Goal: Complete application form: Complete application form

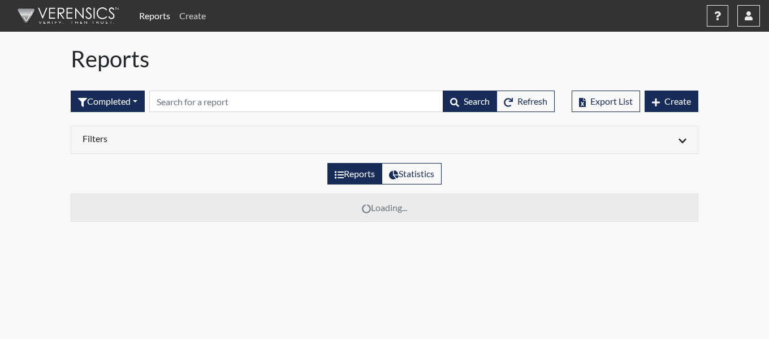
click at [193, 15] on link "Create" at bounding box center [193, 16] width 36 height 23
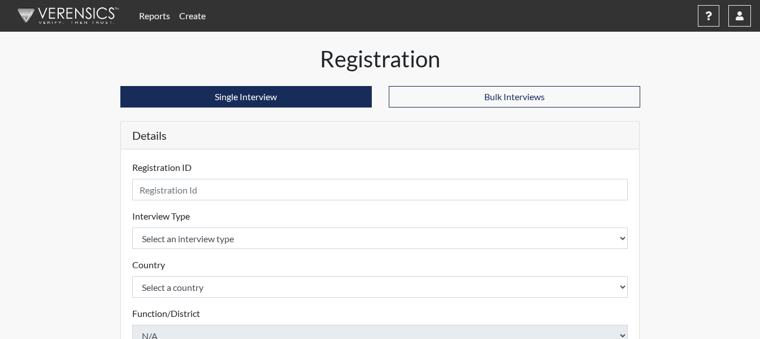
click at [192, 175] on div "Registration ID Please provide a registration ID." at bounding box center [380, 181] width 496 height 40
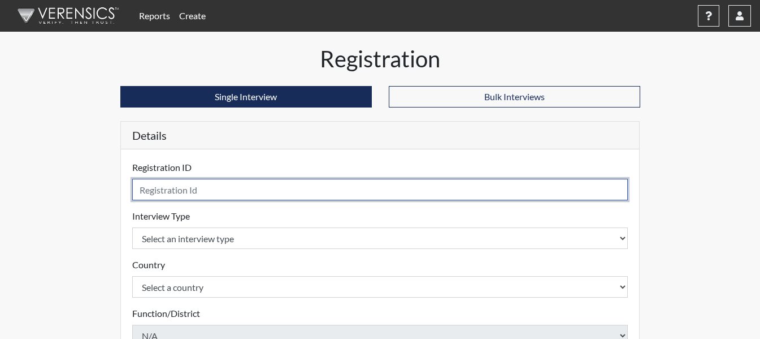
click at [197, 195] on input "text" at bounding box center [380, 189] width 496 height 21
type input "CLS5058"
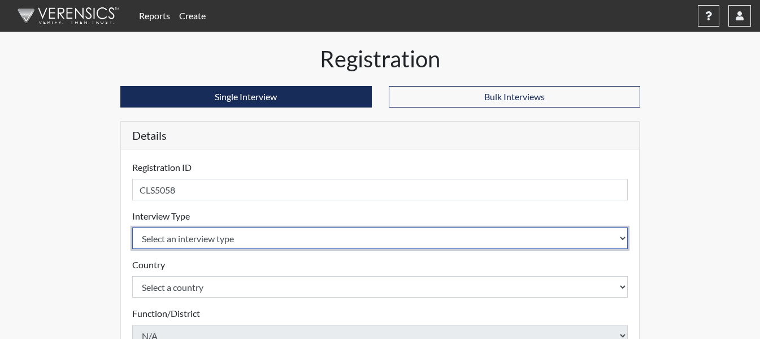
click at [247, 236] on select "Select an interview type Corrections Pre-Employment" at bounding box center [380, 237] width 496 height 21
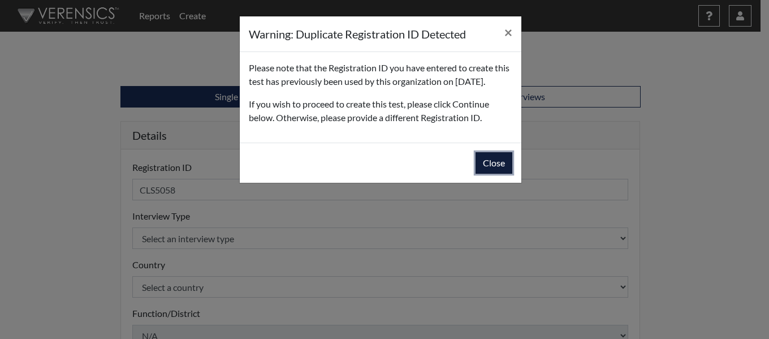
click at [489, 174] on button "Close" at bounding box center [493, 162] width 37 height 21
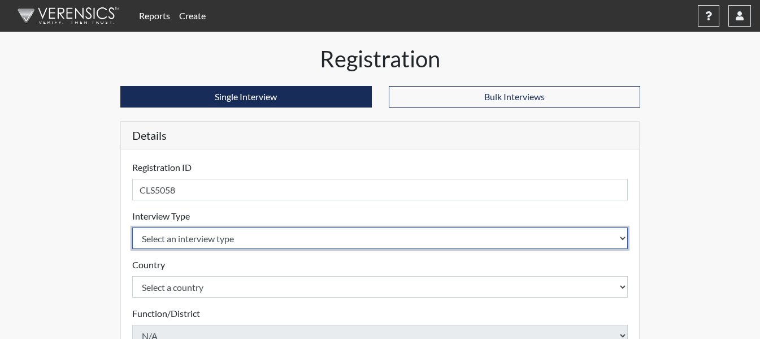
click at [236, 241] on select "Select an interview type Corrections Pre-Employment" at bounding box center [380, 237] width 496 height 21
select select "ff733e93-e1bf-11ea-9c9f-0eff0cf7eb8f"
click at [132, 227] on select "Select an interview type Corrections Pre-Employment" at bounding box center [380, 237] width 496 height 21
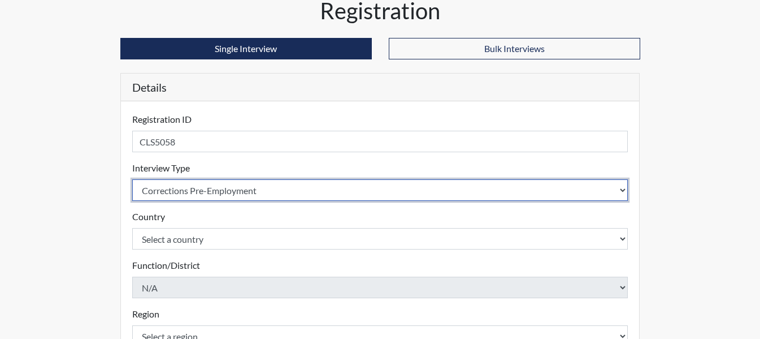
scroll to position [113, 0]
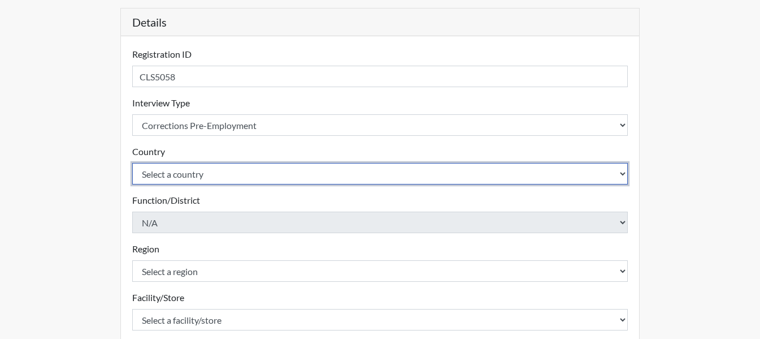
click at [263, 177] on select "Select a country [GEOGRAPHIC_DATA] [GEOGRAPHIC_DATA]" at bounding box center [380, 173] width 496 height 21
select select "united-states-of-[GEOGRAPHIC_DATA]"
click at [132, 163] on select "Select a country [GEOGRAPHIC_DATA] [GEOGRAPHIC_DATA]" at bounding box center [380, 173] width 496 height 21
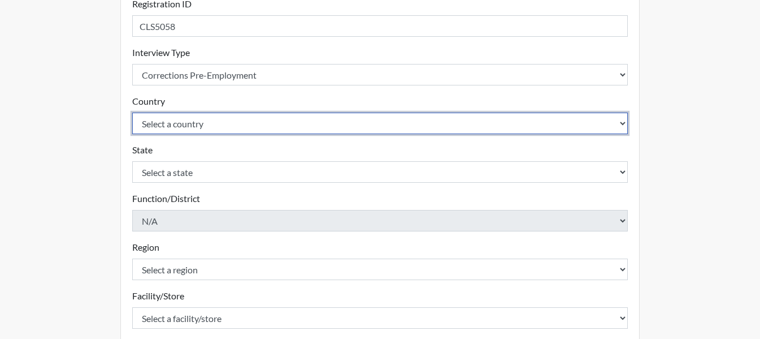
scroll to position [226, 0]
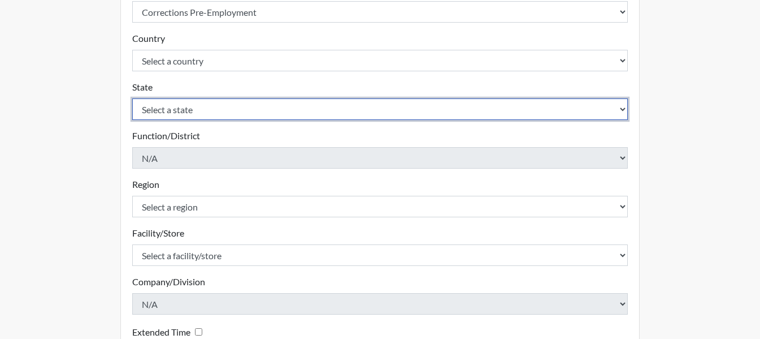
click at [284, 109] on select "Select a state [US_STATE] [US_STATE] [US_STATE] [US_STATE] [US_STATE] [US_STATE…" at bounding box center [380, 108] width 496 height 21
select select "GA"
click at [132, 98] on select "Select a state [US_STATE] [US_STATE] [US_STATE] [US_STATE] [US_STATE] [US_STATE…" at bounding box center [380, 108] width 496 height 21
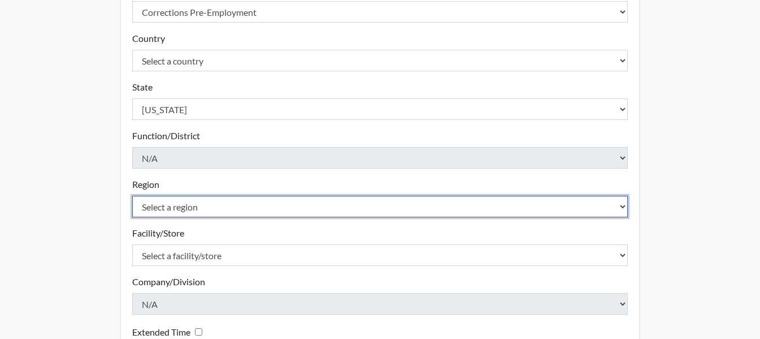
click at [305, 199] on select "Select a region [GEOGRAPHIC_DATA]" at bounding box center [380, 206] width 496 height 21
select select "743fb50d-a618-40f0-9631-f2ad6878b8a9"
click at [132, 196] on select "Select a region [GEOGRAPHIC_DATA]" at bounding box center [380, 206] width 496 height 21
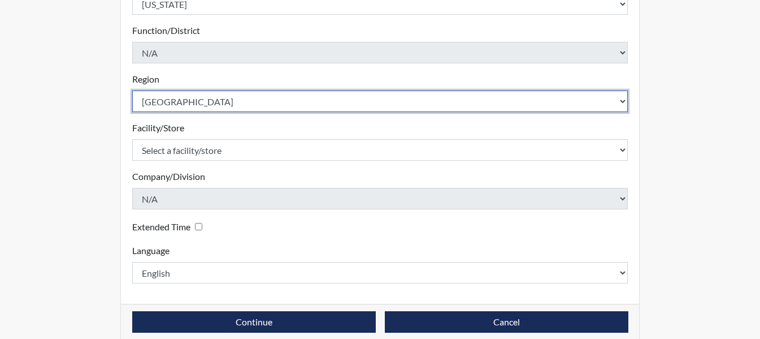
scroll to position [339, 0]
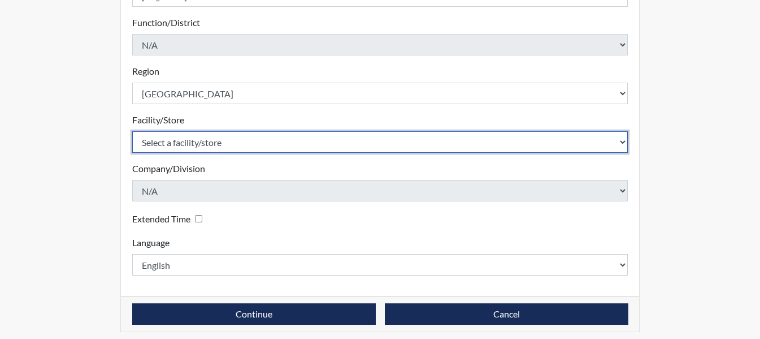
click at [292, 141] on select "Select a facility/store Treutlen PDC" at bounding box center [380, 141] width 496 height 21
select select "04ffa620-10f3-4a0c-a44a-f5e8e6573a78"
click at [132, 131] on select "Select a facility/store Treutlen PDC" at bounding box center [380, 141] width 496 height 21
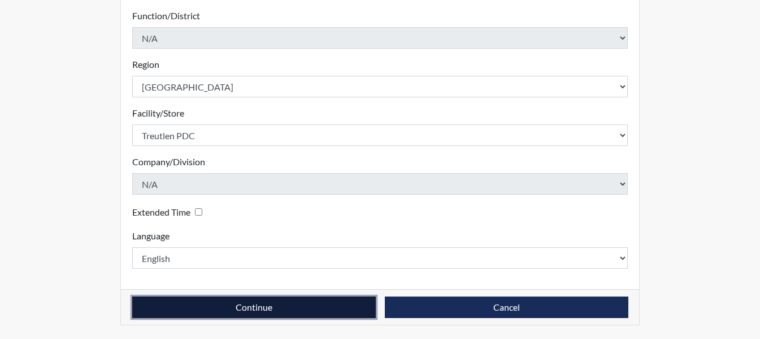
click at [280, 296] on button "Continue" at bounding box center [254, 306] width 244 height 21
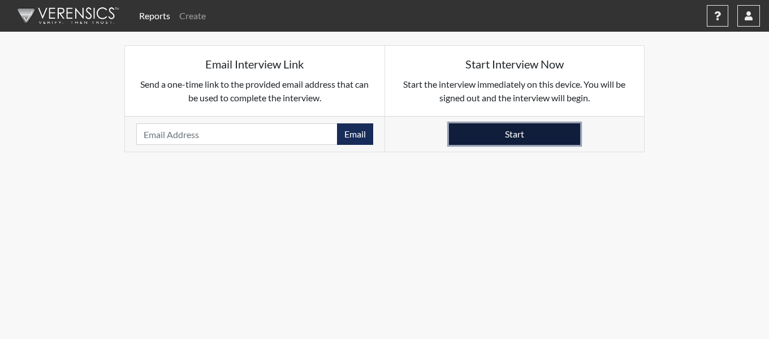
click at [488, 125] on button "Start" at bounding box center [514, 133] width 131 height 21
